Goal: Task Accomplishment & Management: Complete application form

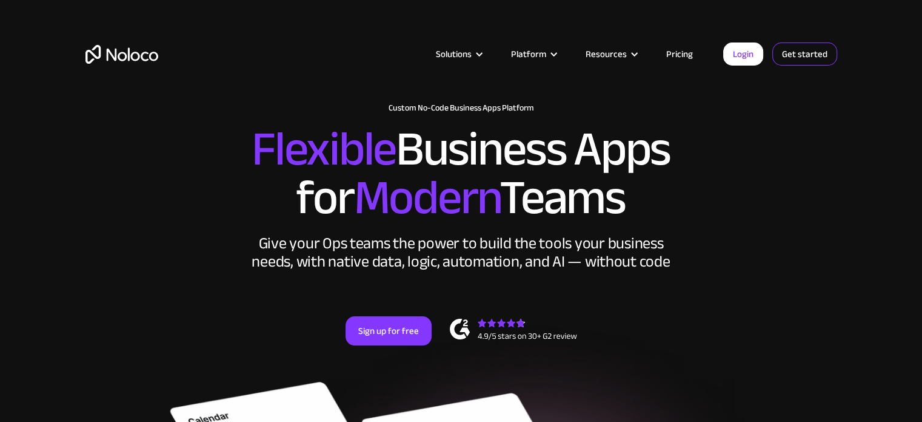
drag, startPoint x: 0, startPoint y: 0, endPoint x: 796, endPoint y: 55, distance: 797.6
click at [796, 55] on link "Get started" at bounding box center [805, 53] width 65 height 23
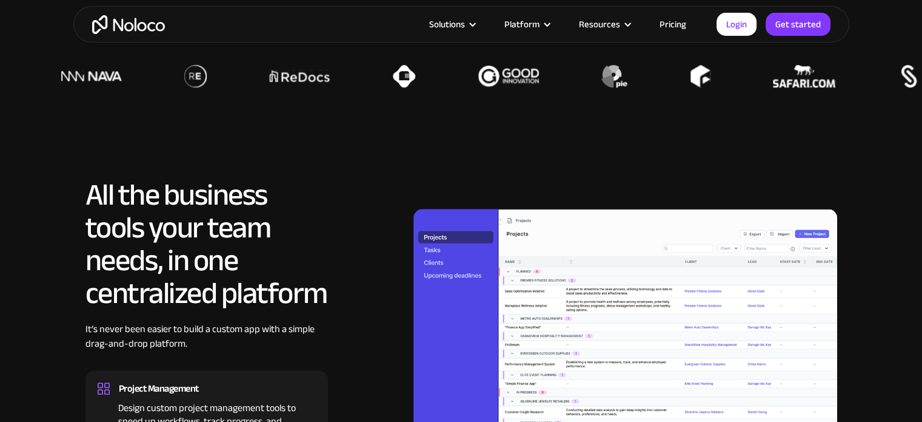
scroll to position [1101, 0]
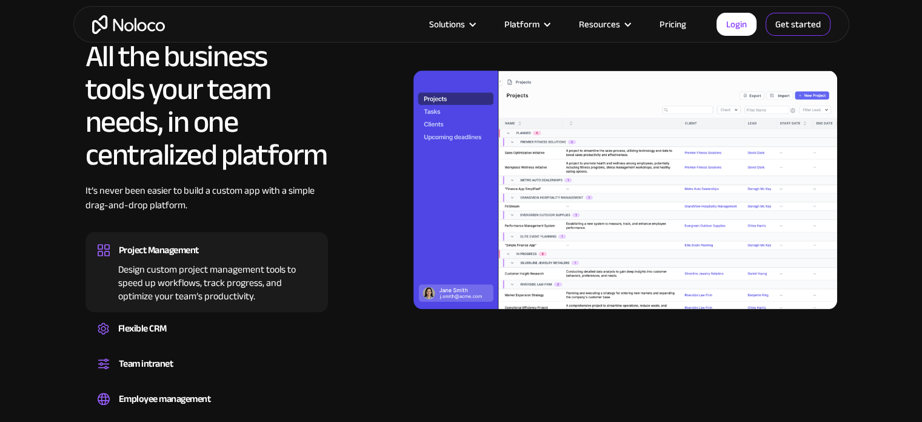
click at [798, 19] on link "Get started" at bounding box center [798, 24] width 65 height 23
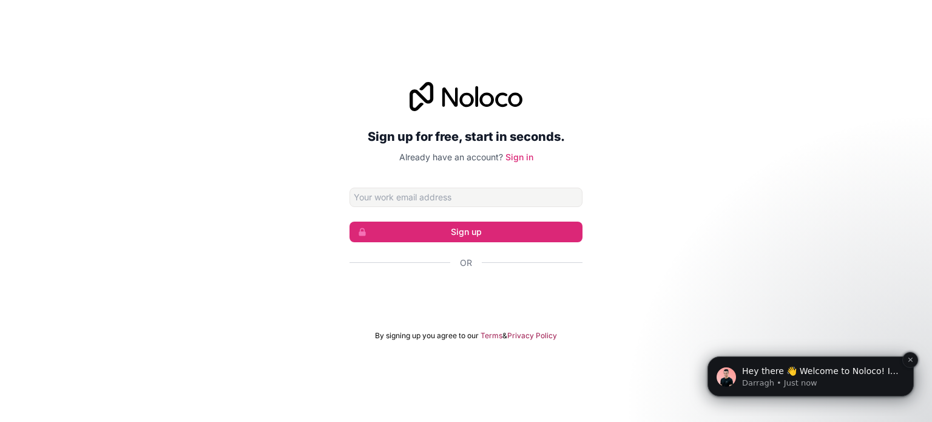
click at [855, 372] on p "Hey there 👋 Welcome to Noloco! If you have any questions, just reply to this me…" at bounding box center [820, 371] width 156 height 12
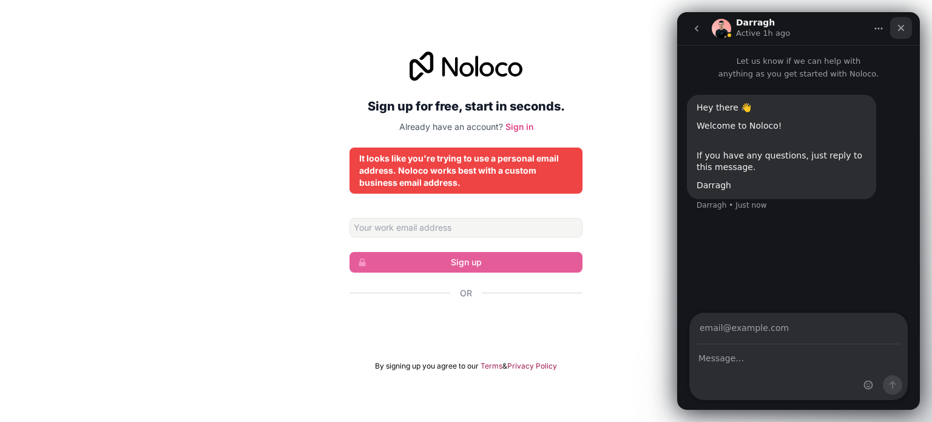
click at [902, 24] on icon "Close" at bounding box center [901, 28] width 10 height 10
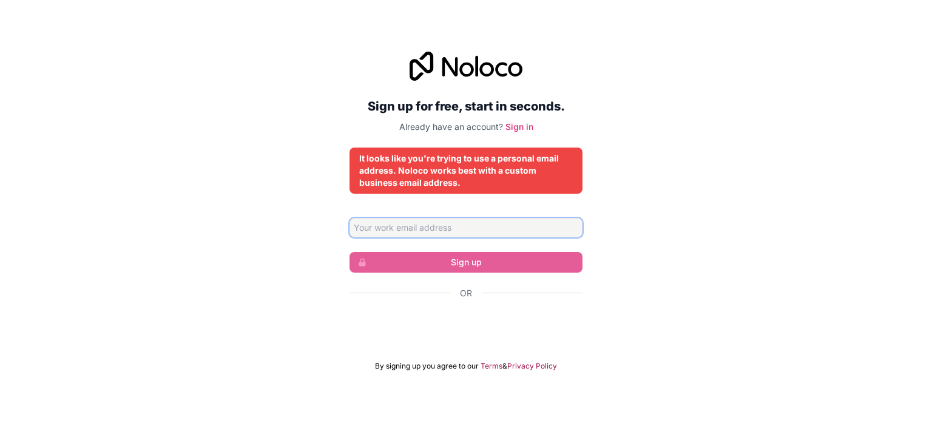
click at [481, 230] on input "Email address" at bounding box center [465, 227] width 233 height 19
type input "[EMAIL_ADDRESS][DOMAIN_NAME]"
click at [457, 227] on input "[EMAIL_ADDRESS][DOMAIN_NAME]" at bounding box center [465, 227] width 233 height 19
